Goal: Information Seeking & Learning: Learn about a topic

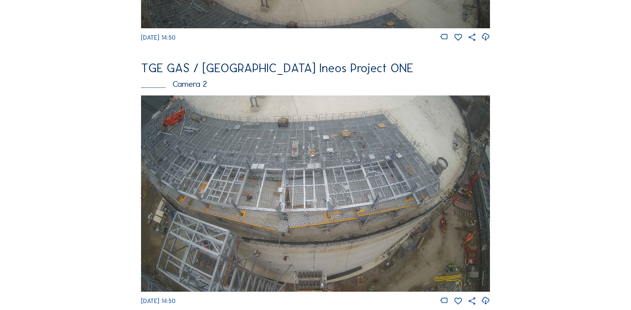
scroll to position [300, 0]
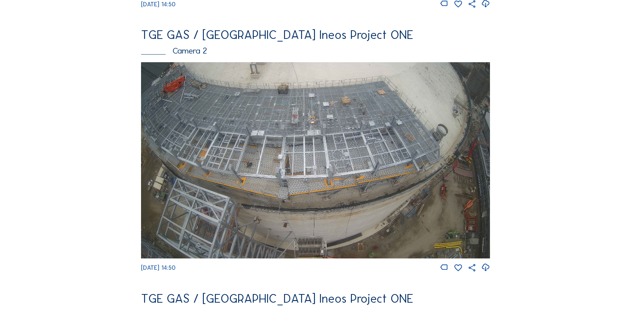
click at [327, 152] on img at bounding box center [315, 160] width 349 height 196
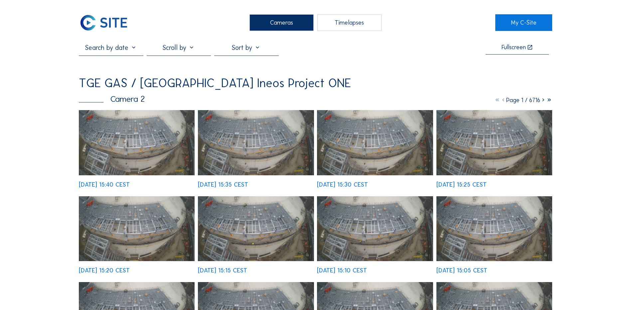
click at [130, 133] on img at bounding box center [137, 142] width 116 height 65
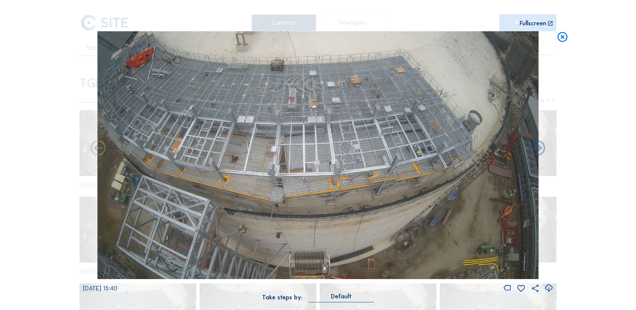
click at [565, 40] on icon at bounding box center [563, 37] width 12 height 12
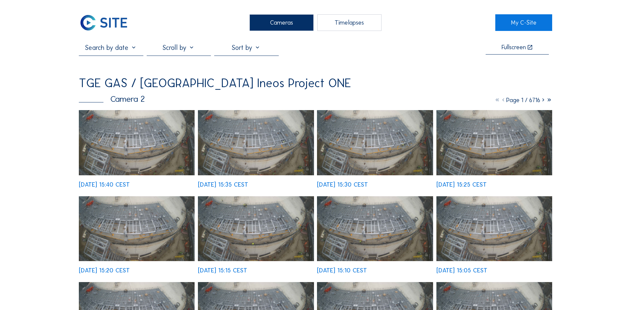
click at [277, 20] on div "Cameras" at bounding box center [282, 22] width 64 height 17
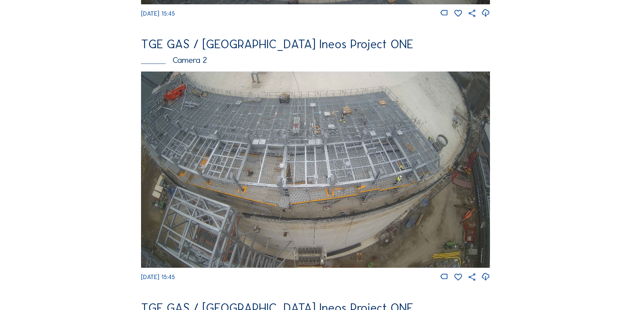
scroll to position [300, 0]
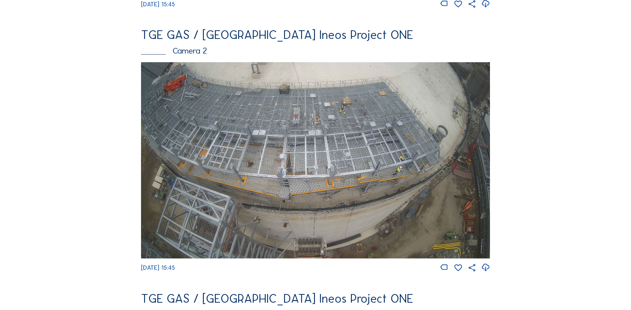
click at [251, 148] on img at bounding box center [315, 160] width 349 height 196
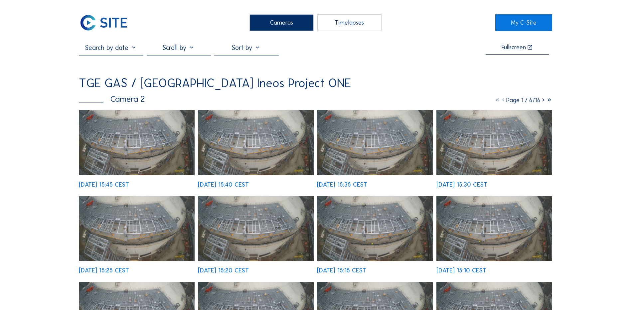
click at [144, 149] on img at bounding box center [137, 142] width 116 height 65
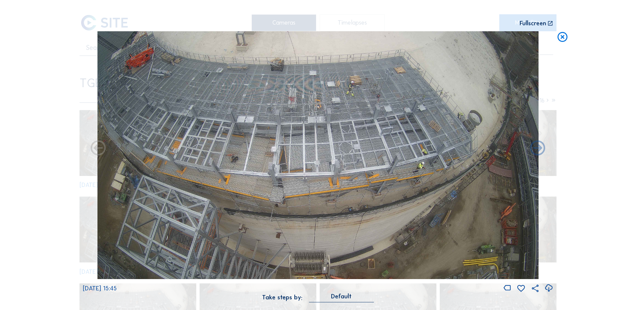
click at [561, 37] on icon at bounding box center [563, 37] width 12 height 12
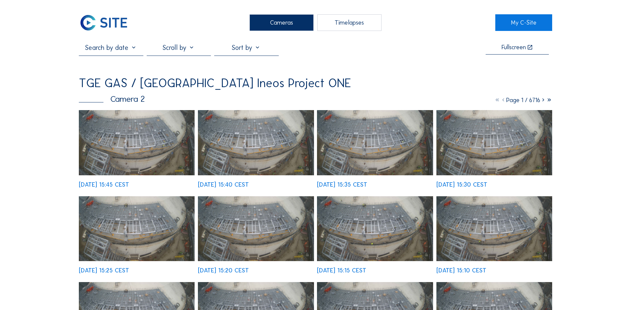
click at [279, 24] on div "Cameras" at bounding box center [282, 22] width 64 height 17
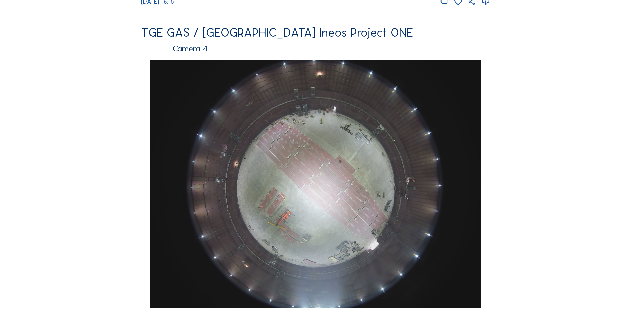
scroll to position [599, 0]
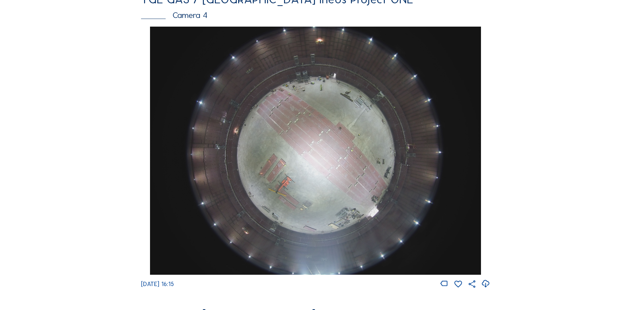
click at [319, 192] on img at bounding box center [315, 151] width 331 height 248
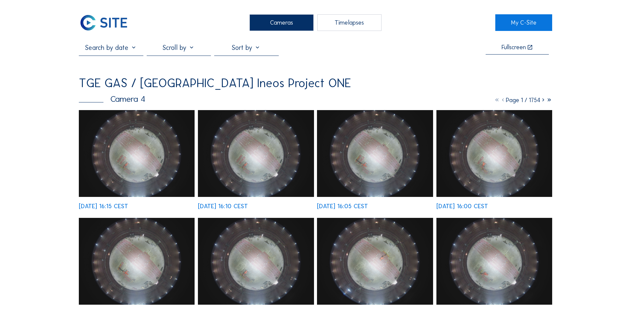
click at [284, 21] on div "Cameras" at bounding box center [282, 22] width 64 height 17
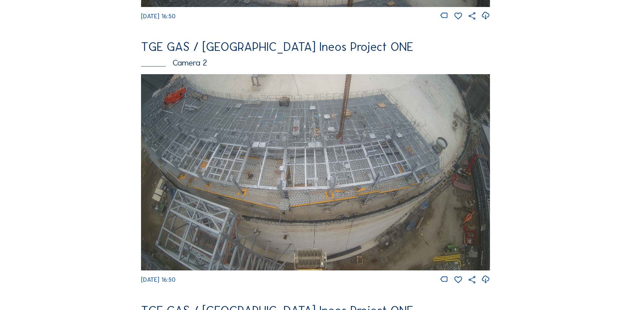
scroll to position [300, 0]
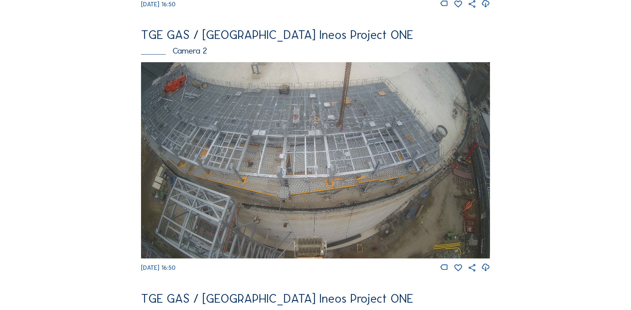
click at [259, 142] on img at bounding box center [315, 160] width 349 height 196
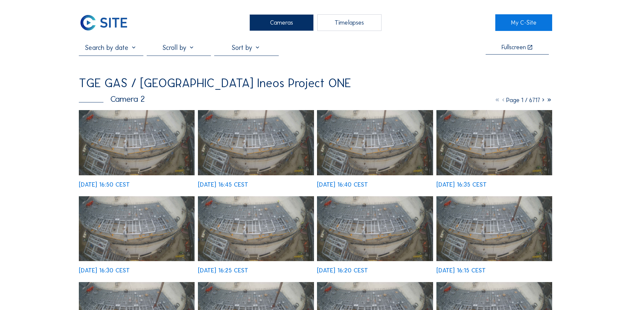
click at [145, 146] on img at bounding box center [137, 142] width 116 height 65
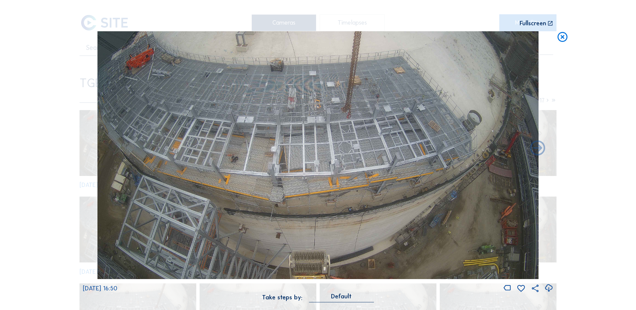
click at [563, 38] on icon at bounding box center [563, 37] width 12 height 12
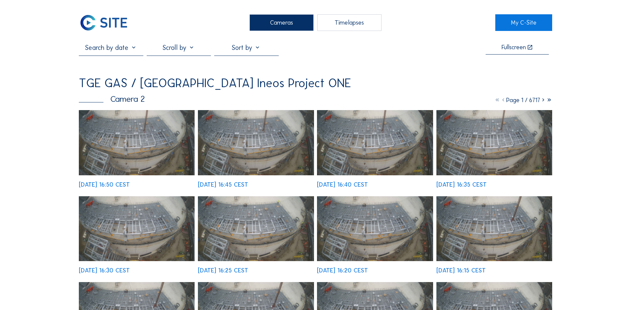
click at [273, 26] on div "Cameras" at bounding box center [282, 22] width 64 height 17
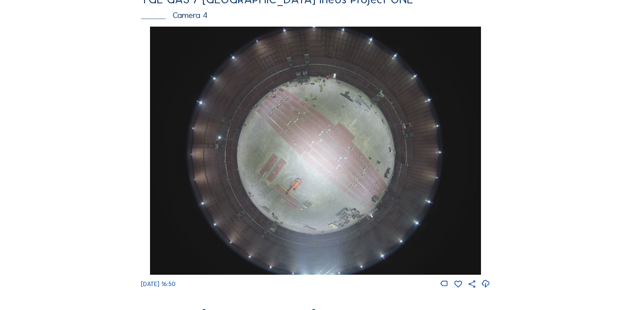
scroll to position [632, 0]
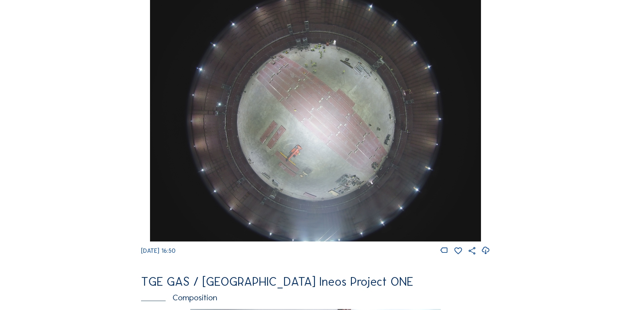
click at [339, 145] on img at bounding box center [315, 117] width 331 height 248
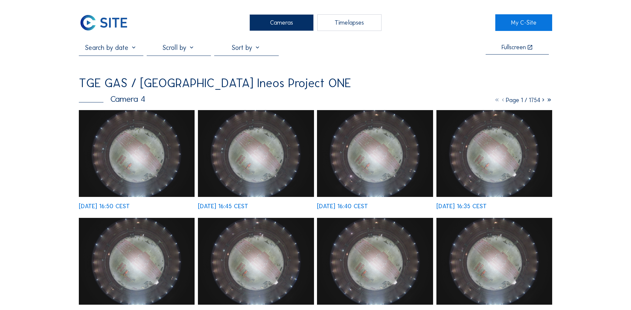
click at [143, 149] on img at bounding box center [137, 153] width 116 height 87
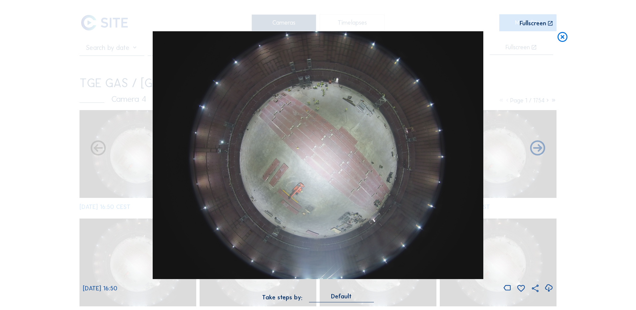
click at [548, 289] on icon at bounding box center [548, 288] width 9 height 11
click at [48, 142] on div "Scroll to travel through time | Press 'Alt' Button + Scroll to Zoom | Click and…" at bounding box center [318, 155] width 636 height 310
click at [561, 37] on icon at bounding box center [563, 37] width 12 height 12
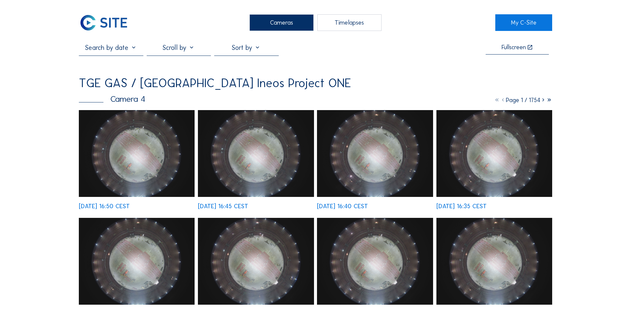
click at [272, 23] on div "Cameras" at bounding box center [282, 22] width 64 height 17
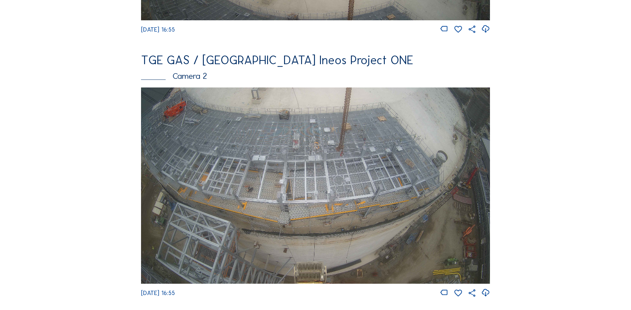
scroll to position [300, 0]
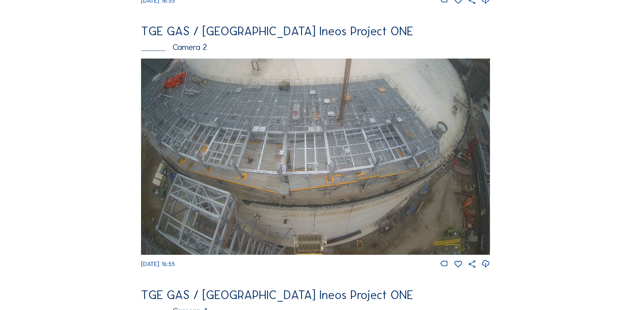
scroll to position [307, 0]
